Goal: Transaction & Acquisition: Purchase product/service

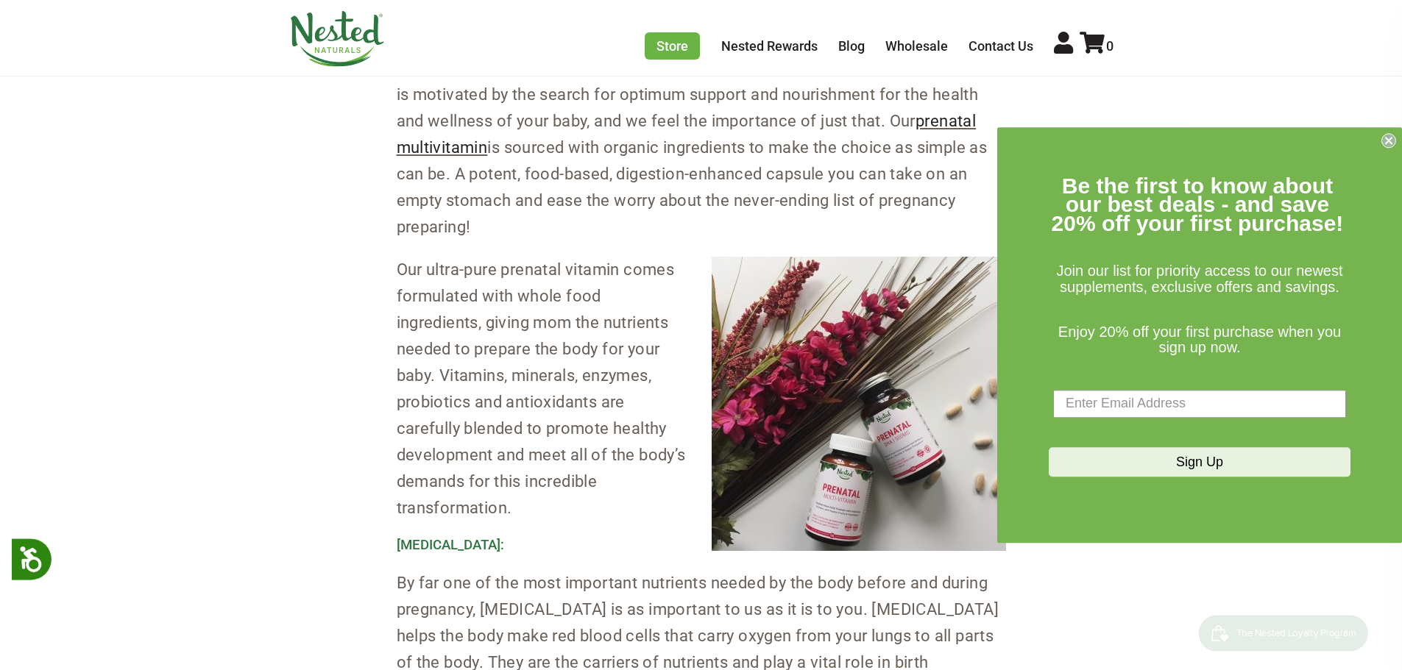
scroll to position [810, 0]
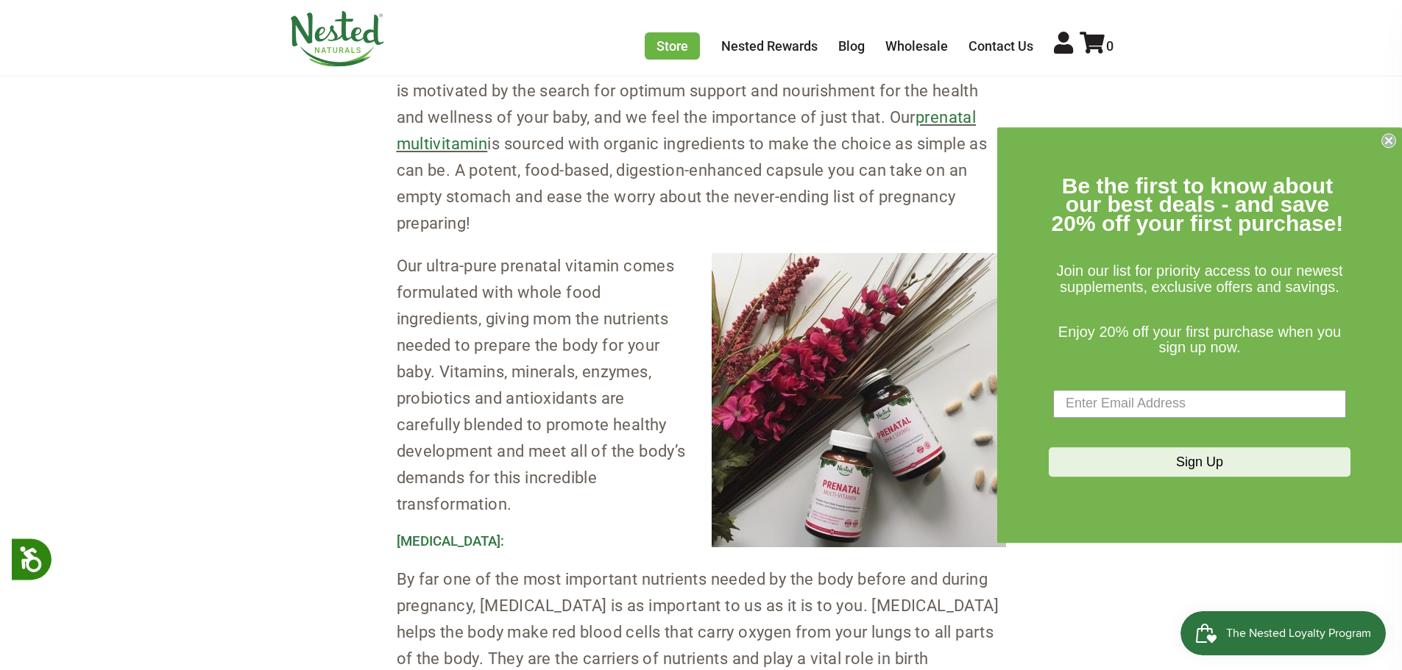
click at [520, 143] on link "prenatal multivitamin" at bounding box center [687, 130] width 580 height 45
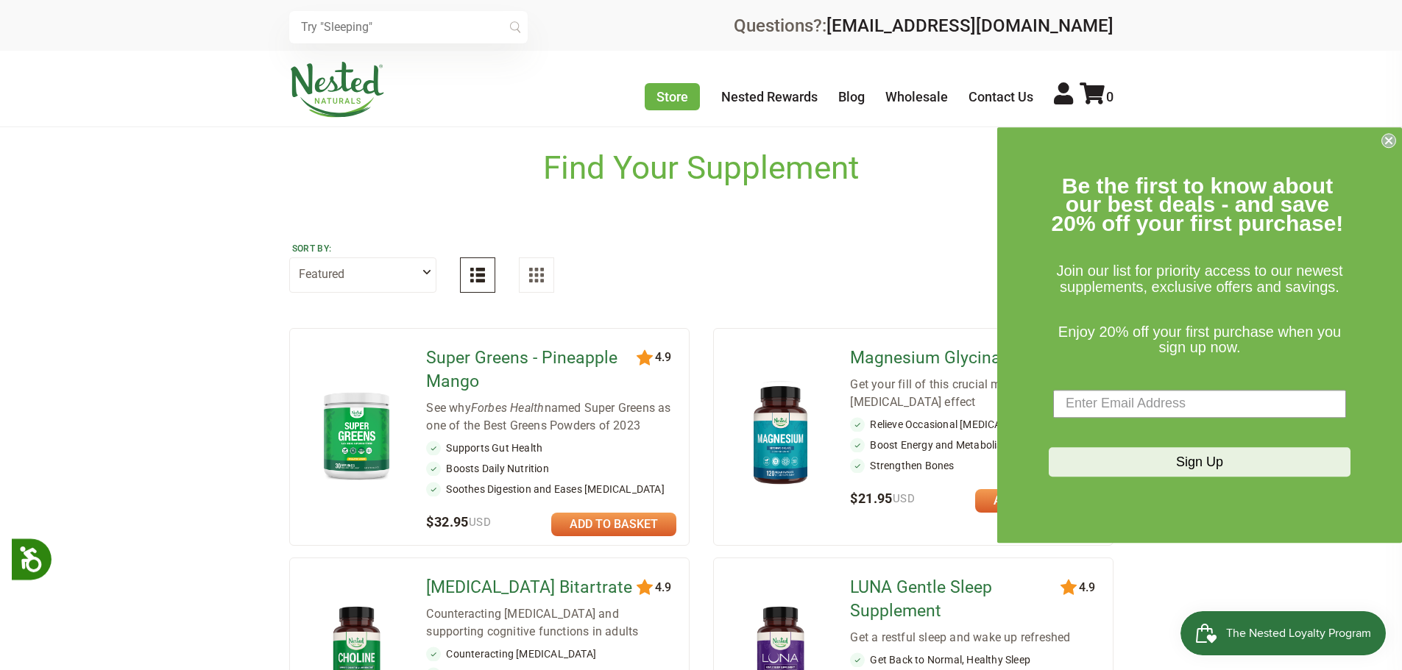
click at [441, 26] on input "text" at bounding box center [408, 27] width 238 height 32
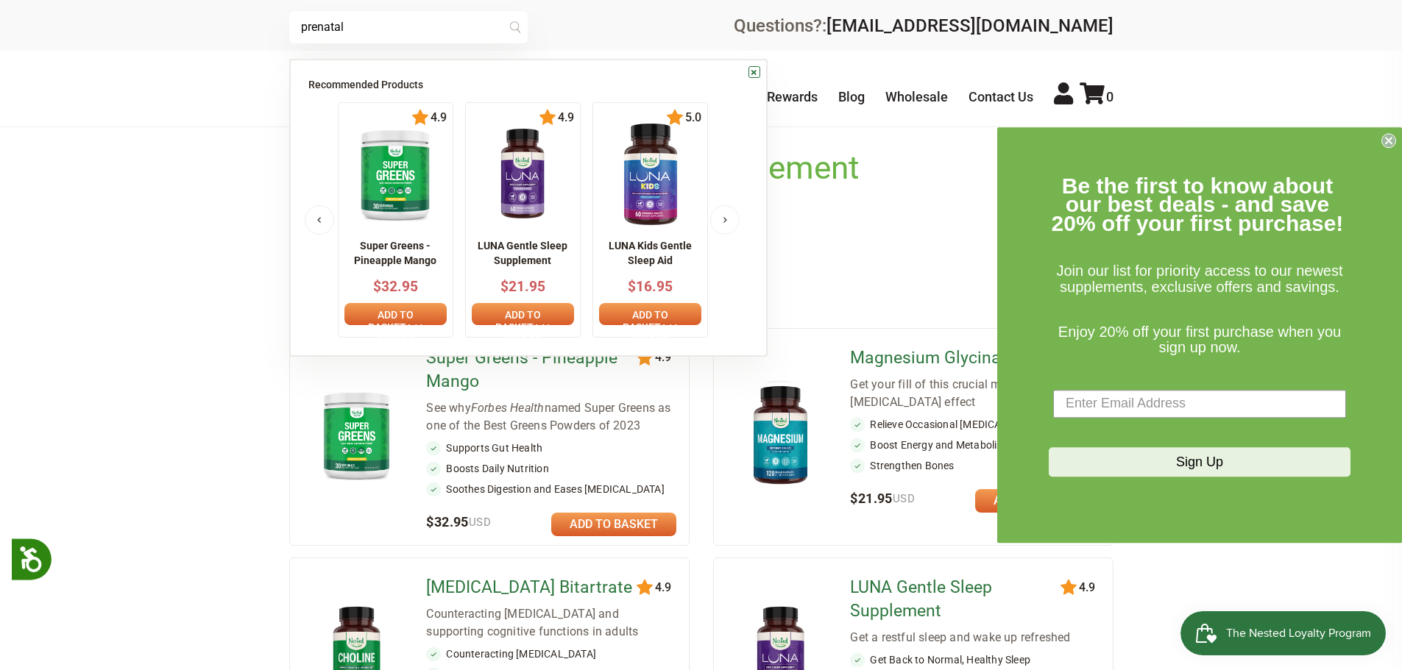
type input "prenatal"
